Goal: Task Accomplishment & Management: Use online tool/utility

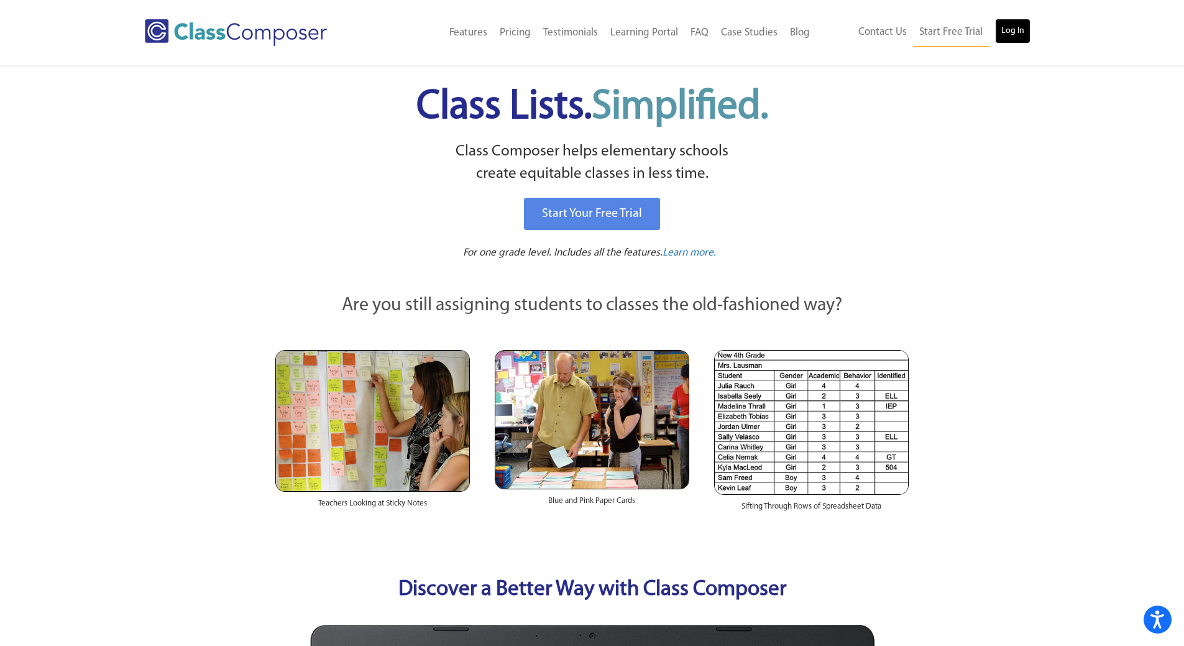
click at [1020, 37] on link "Log In" at bounding box center [1012, 31] width 35 height 25
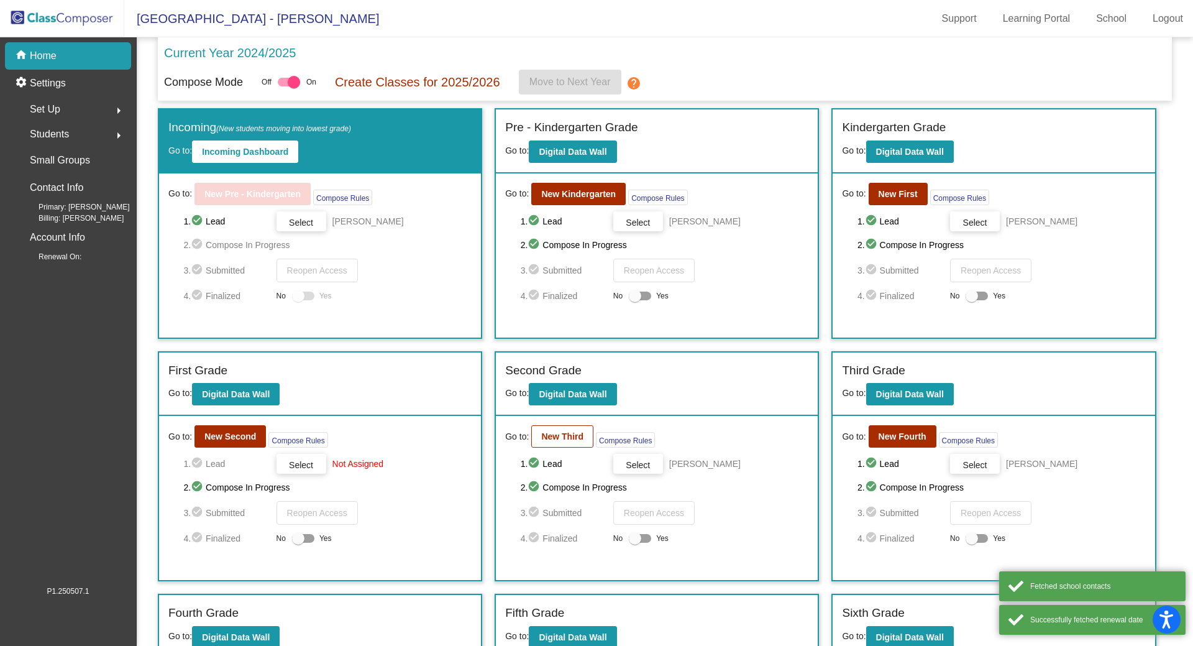
scroll to position [178, 0]
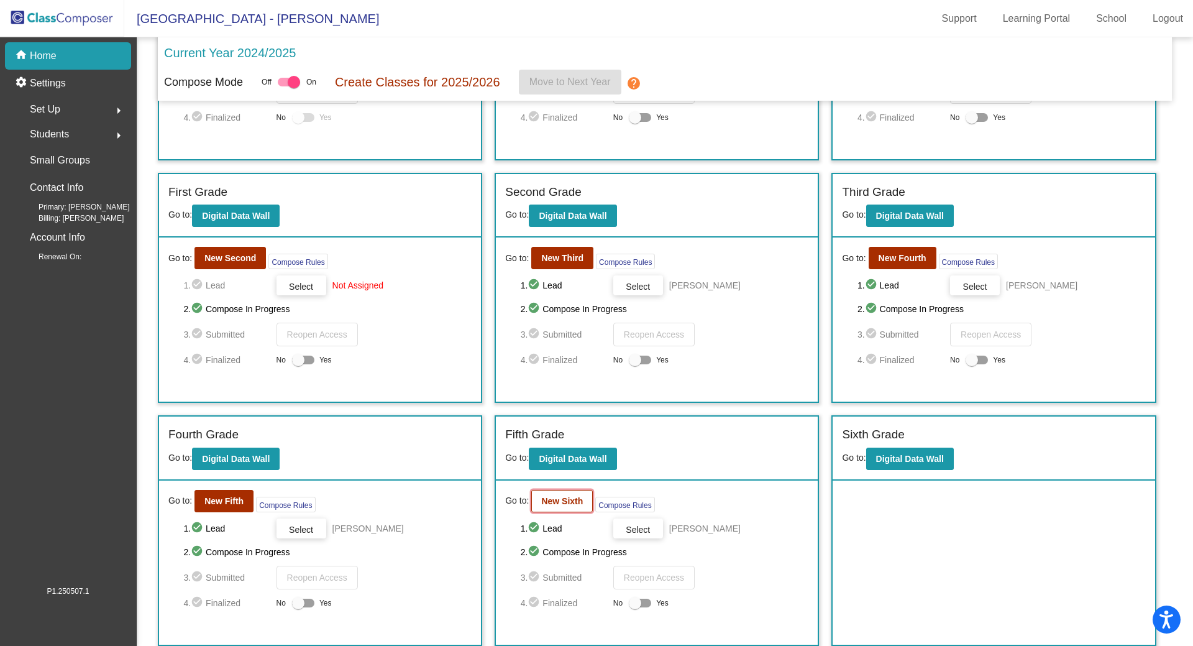
click at [577, 495] on button "New Sixth" at bounding box center [562, 501] width 62 height 22
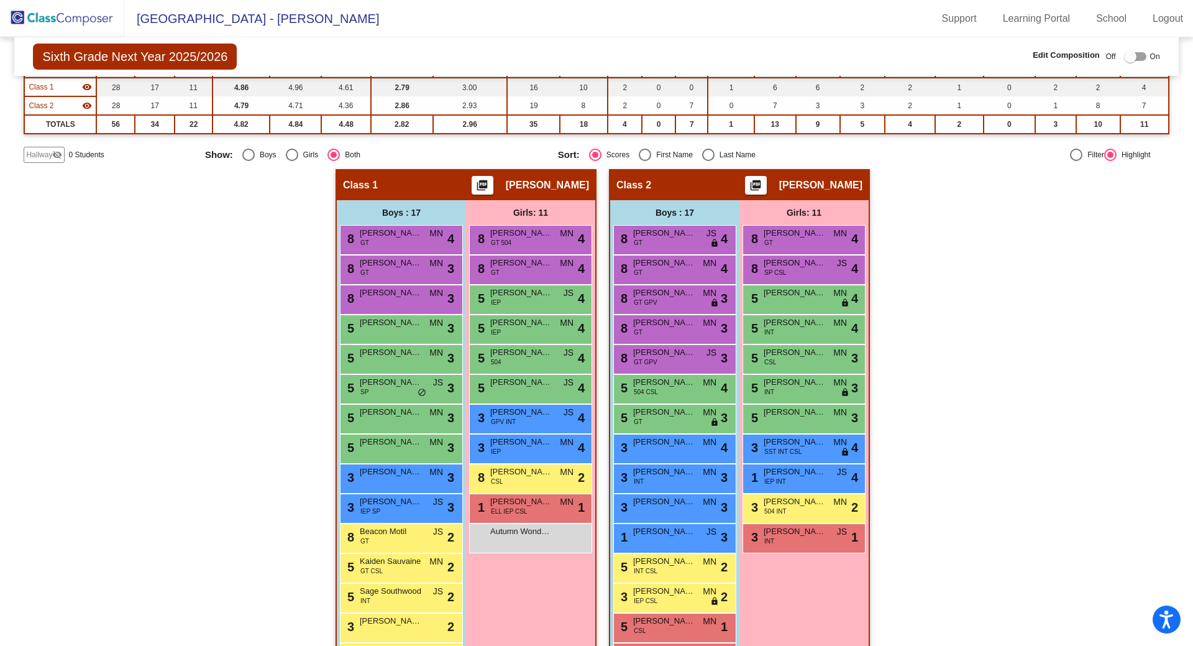
scroll to position [124, 0]
click at [707, 155] on div "Select an option" at bounding box center [708, 154] width 12 height 12
click at [708, 160] on input "Last Name" at bounding box center [708, 160] width 1 height 1
radio input "true"
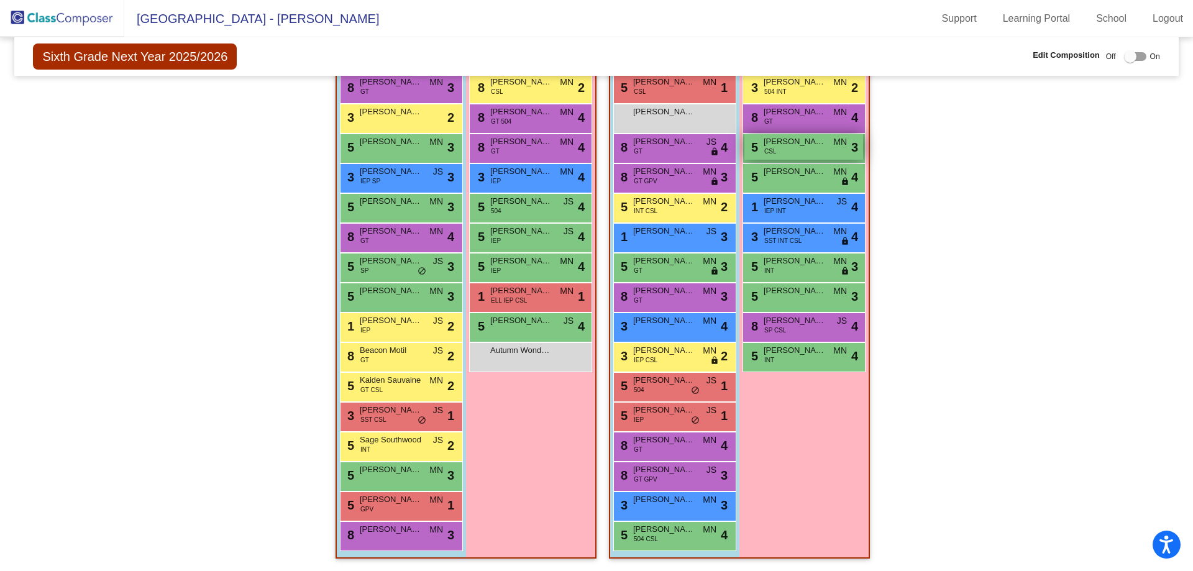
scroll to position [0, 0]
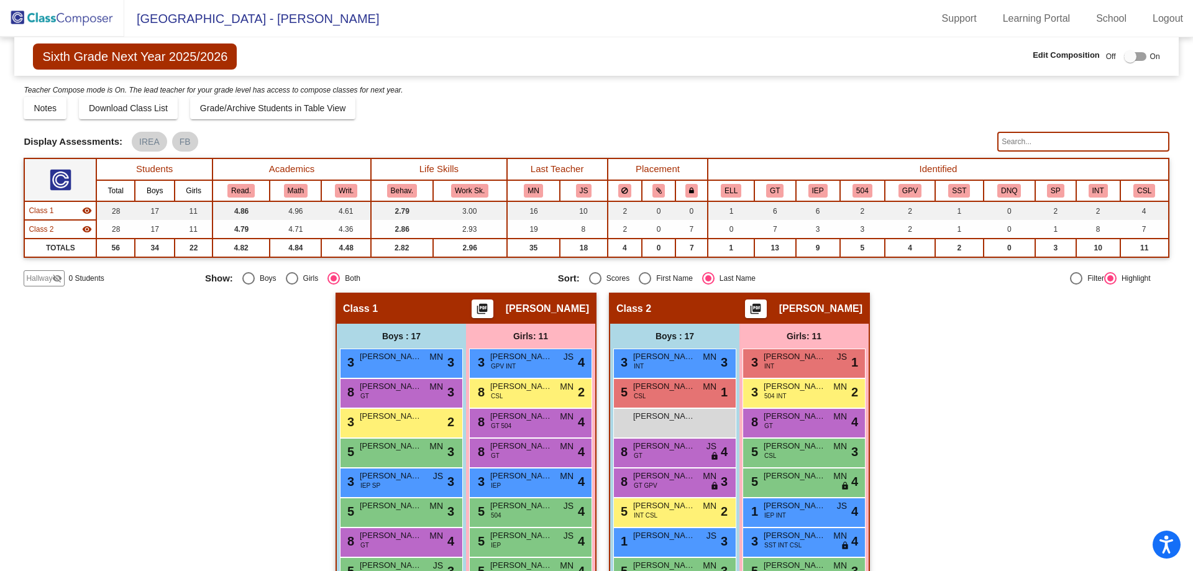
click at [34, 15] on img at bounding box center [62, 18] width 124 height 37
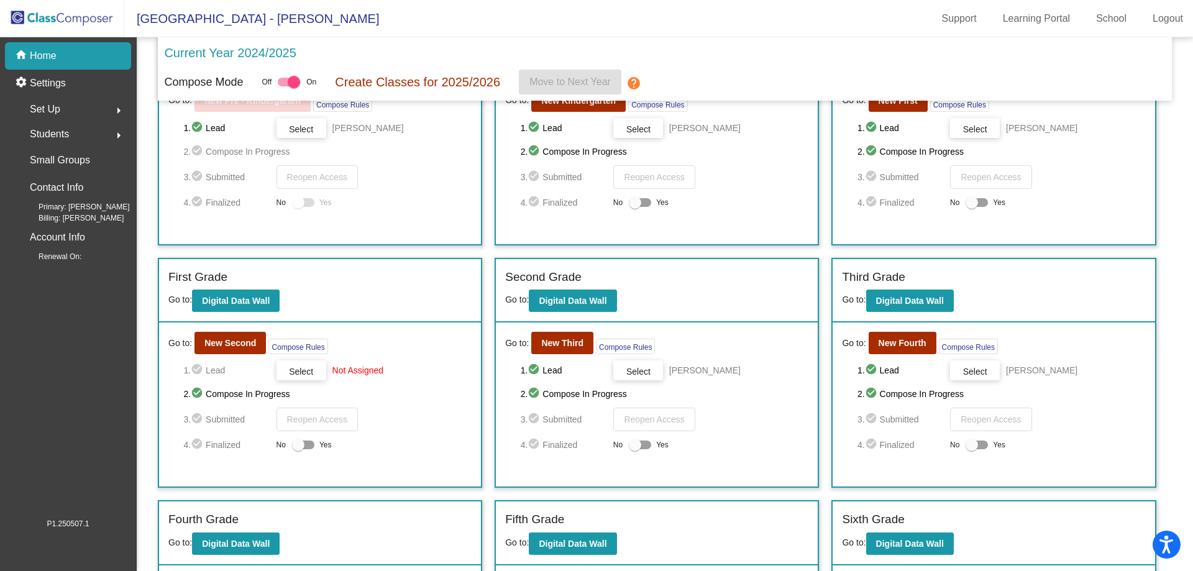
scroll to position [249, 0]
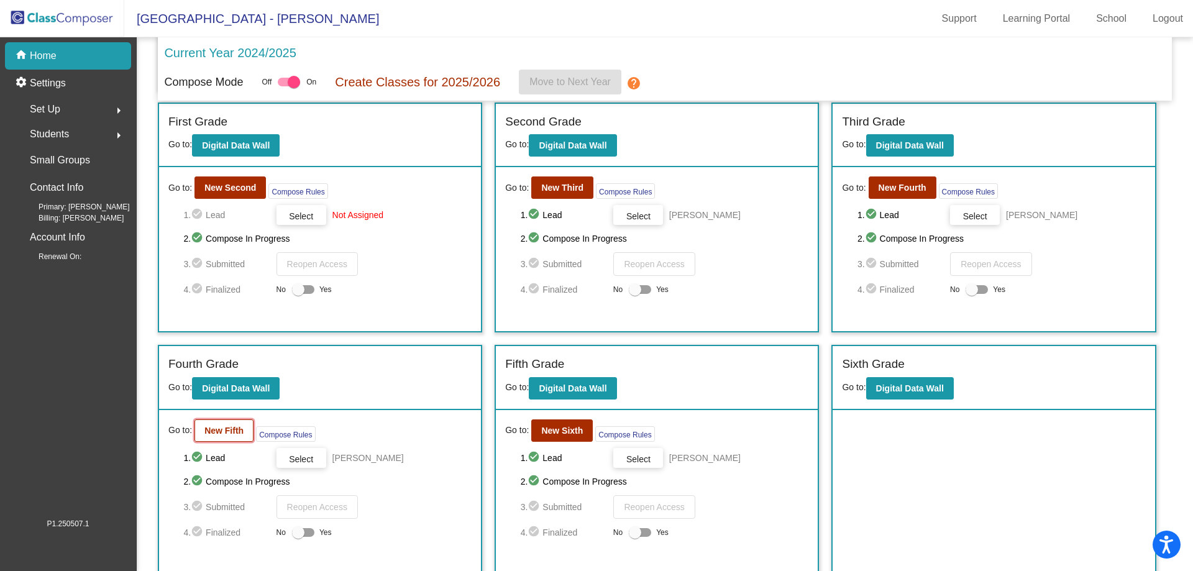
click at [234, 436] on button "New Fifth" at bounding box center [224, 431] width 59 height 22
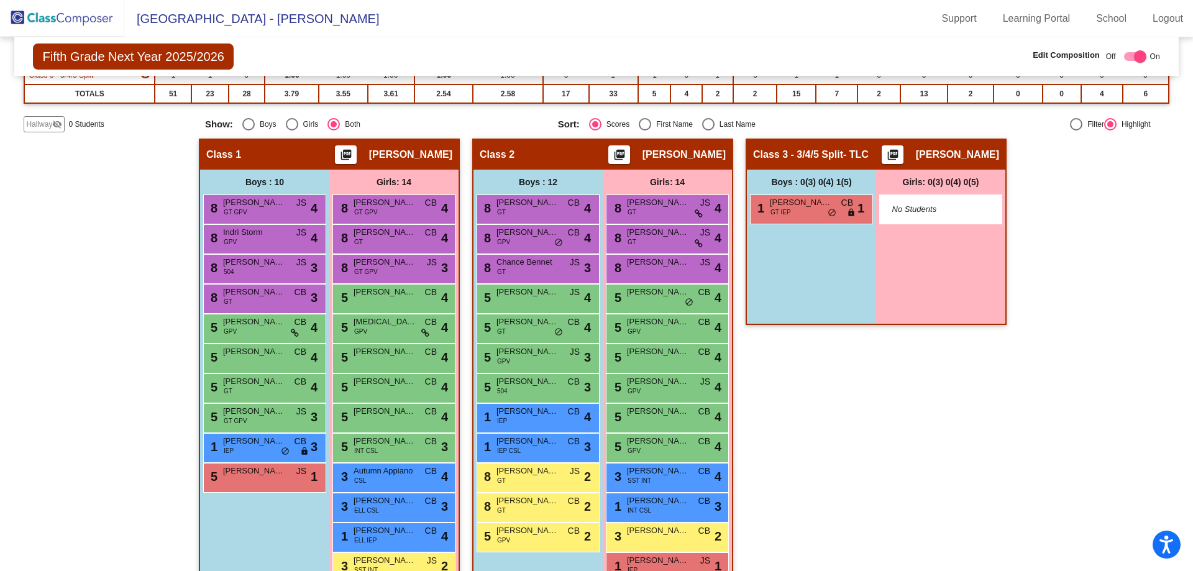
scroll to position [234, 0]
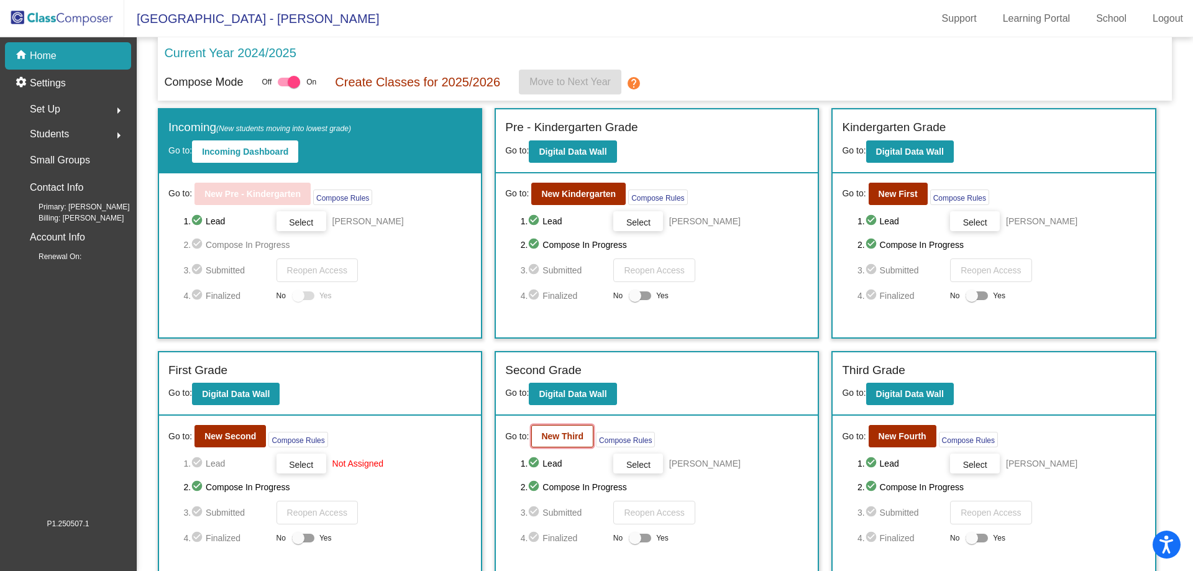
click at [580, 437] on b "New Third" at bounding box center [562, 436] width 42 height 10
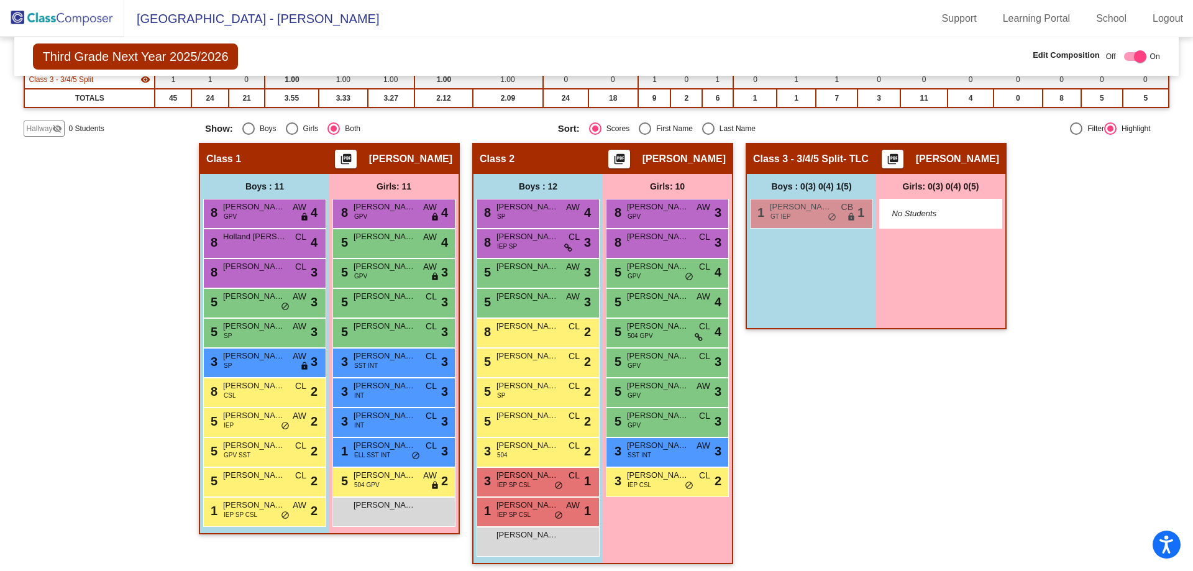
scroll to position [174, 0]
